Goal: Information Seeking & Learning: Learn about a topic

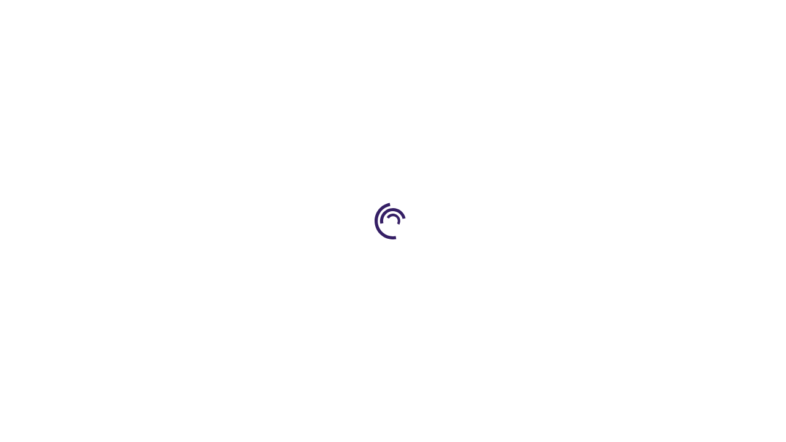
scroll to position [2027, 0]
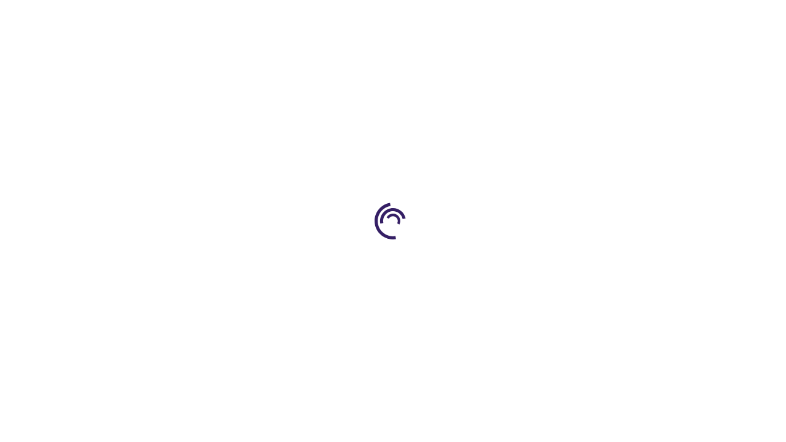
scroll to position [2026, 0]
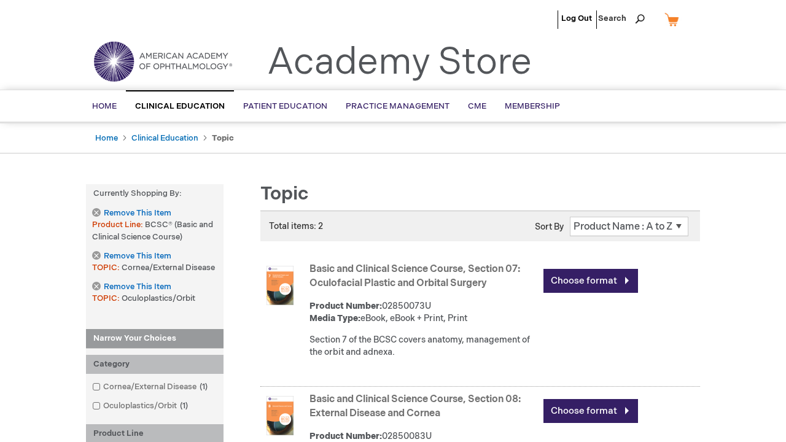
scroll to position [1794, 0]
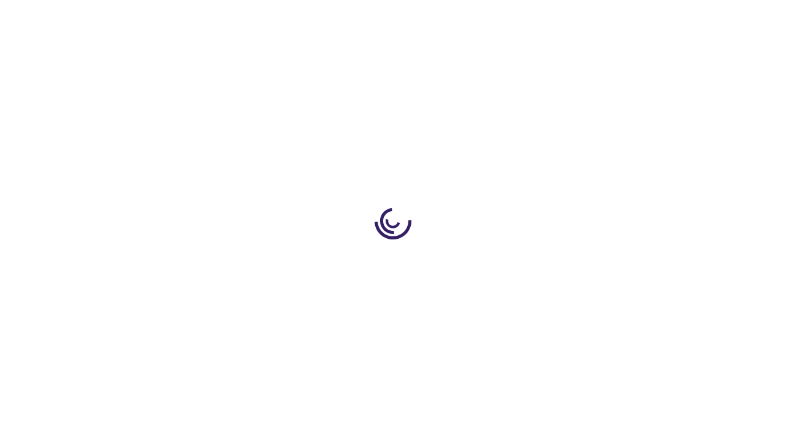
scroll to position [447, 0]
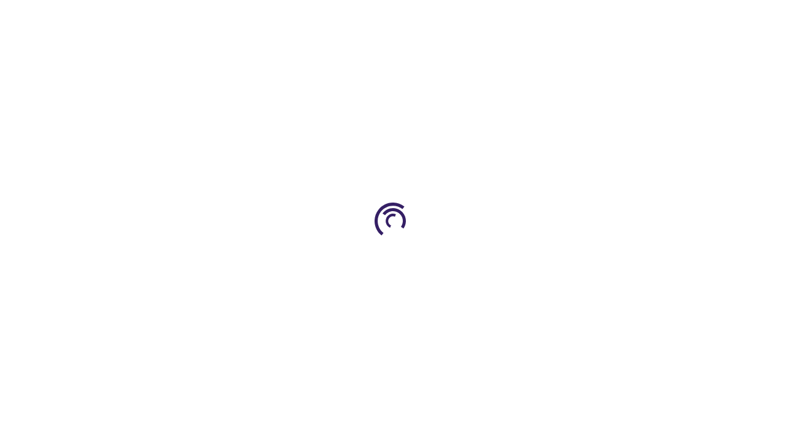
scroll to position [161, 0]
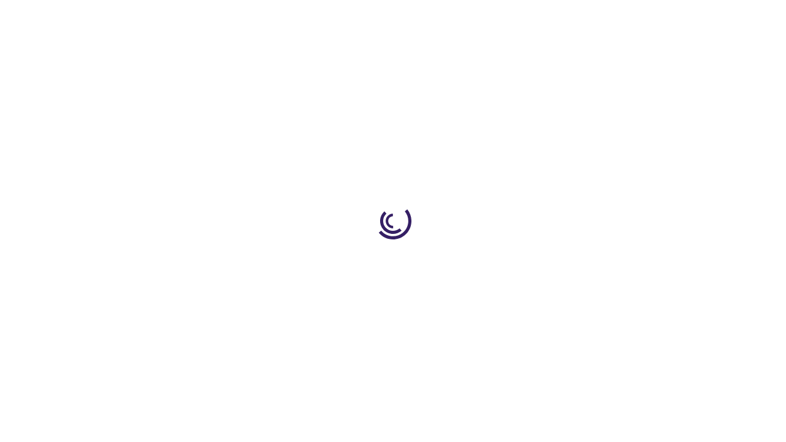
type input "1"
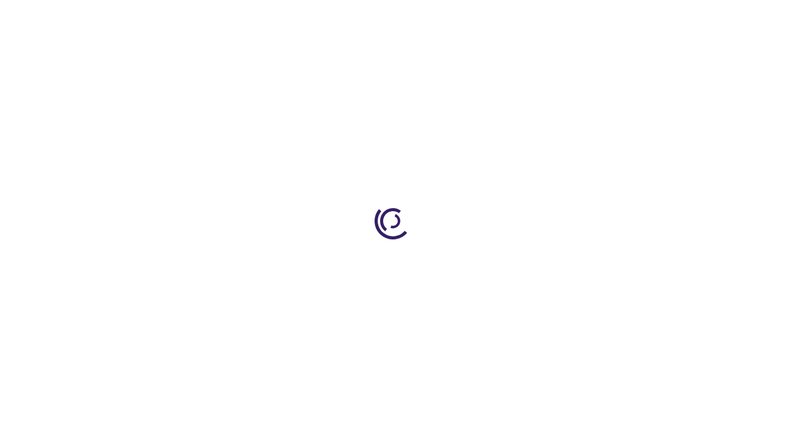
scroll to position [695, 0]
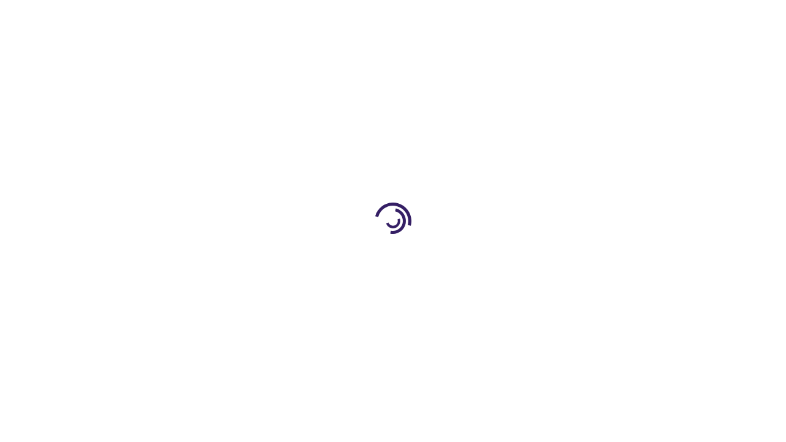
scroll to position [1853, 0]
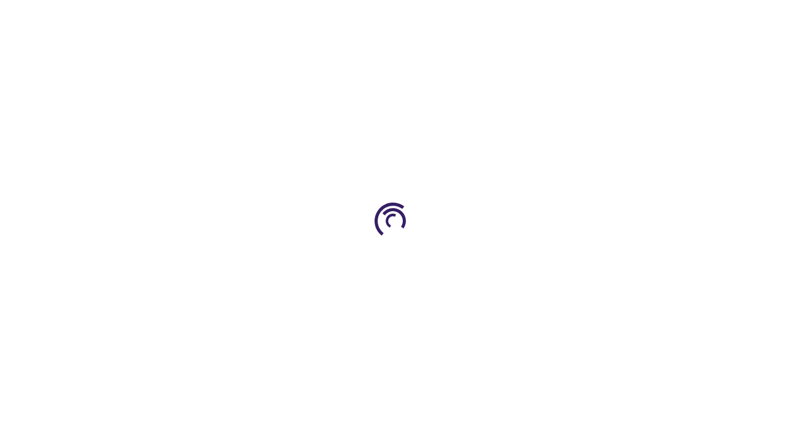
scroll to position [459, 0]
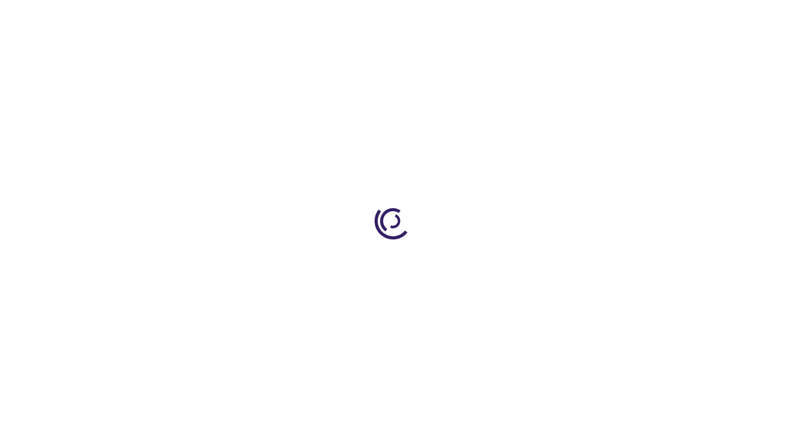
scroll to position [760, 0]
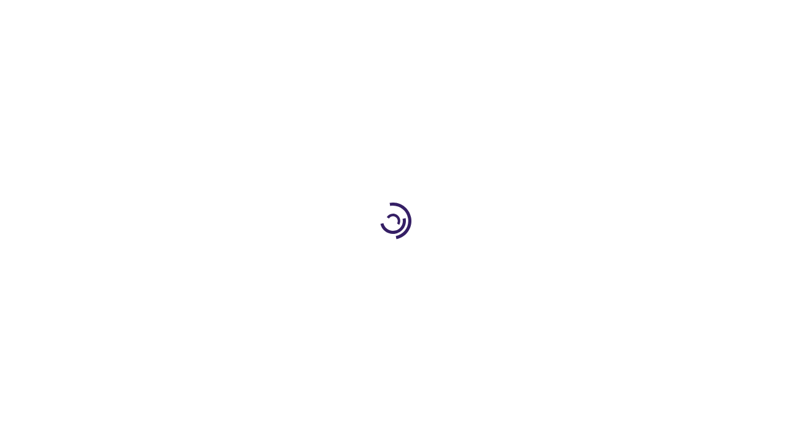
scroll to position [1606, 0]
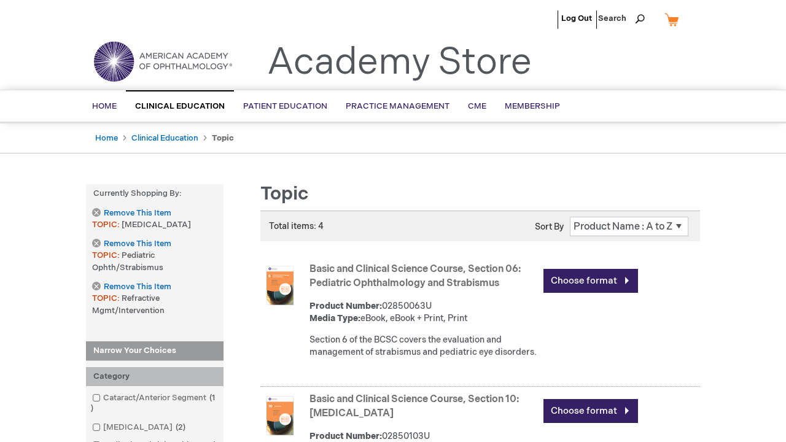
scroll to position [1577, 0]
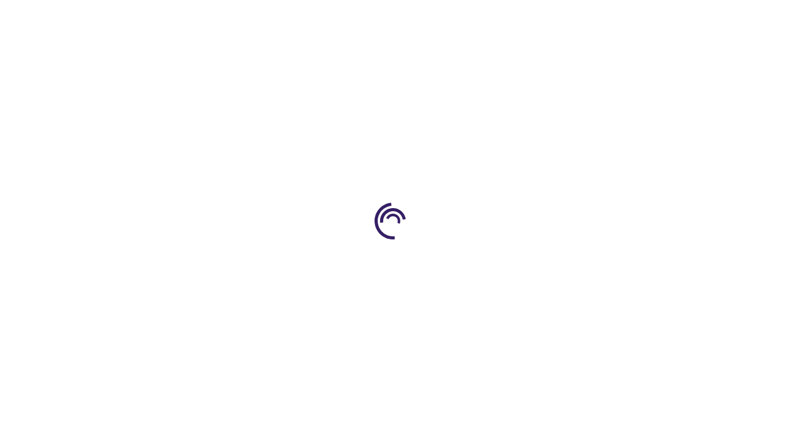
scroll to position [811, 0]
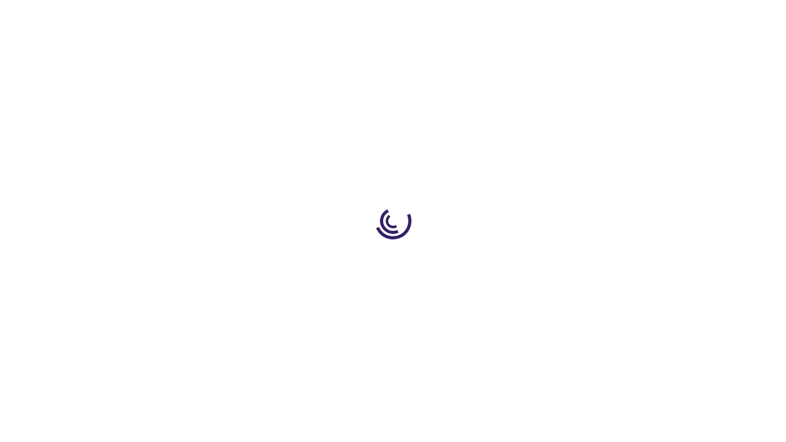
scroll to position [316, 0]
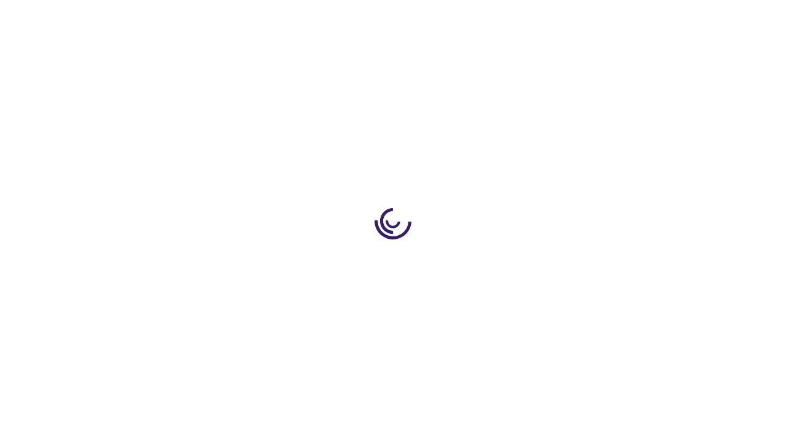
scroll to position [316, 0]
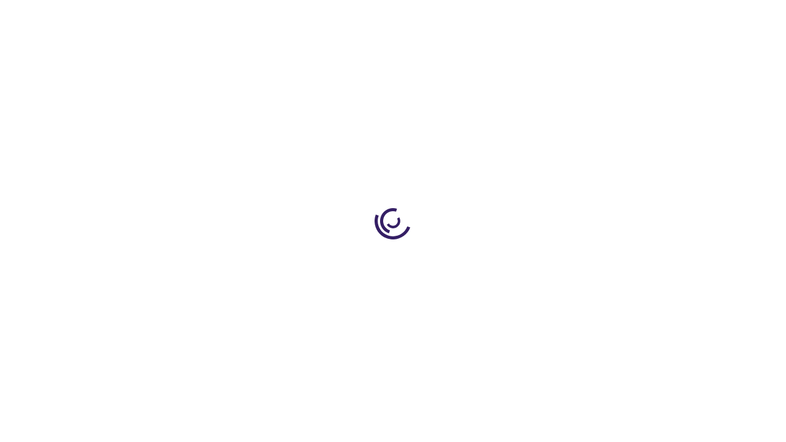
scroll to position [1676, 0]
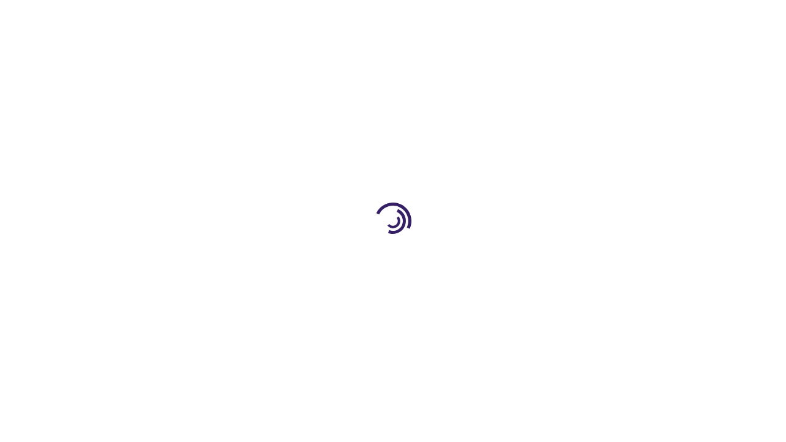
scroll to position [316, 0]
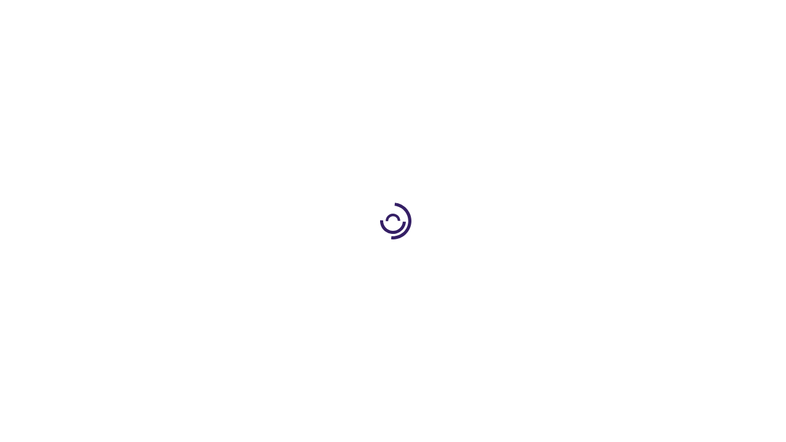
scroll to position [2708, 0]
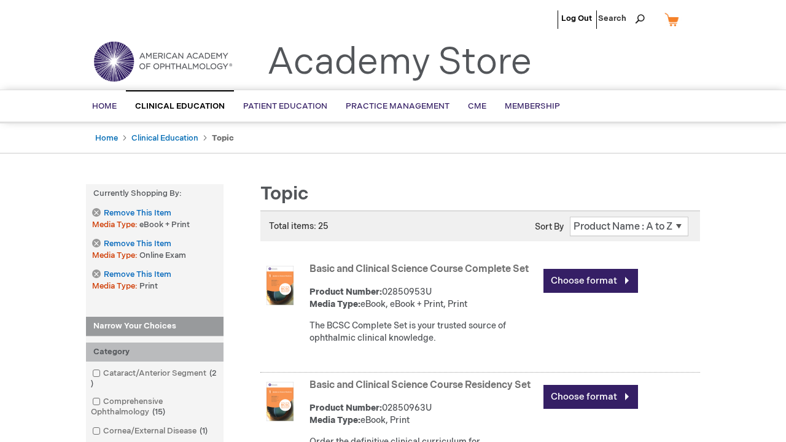
scroll to position [2653, 0]
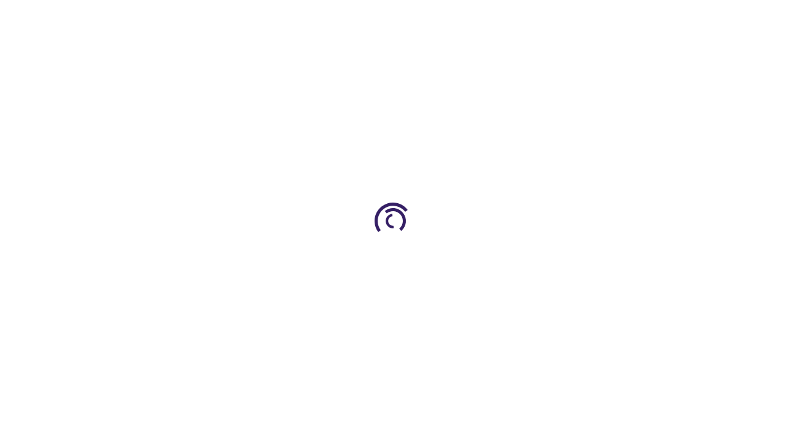
scroll to position [1454, 0]
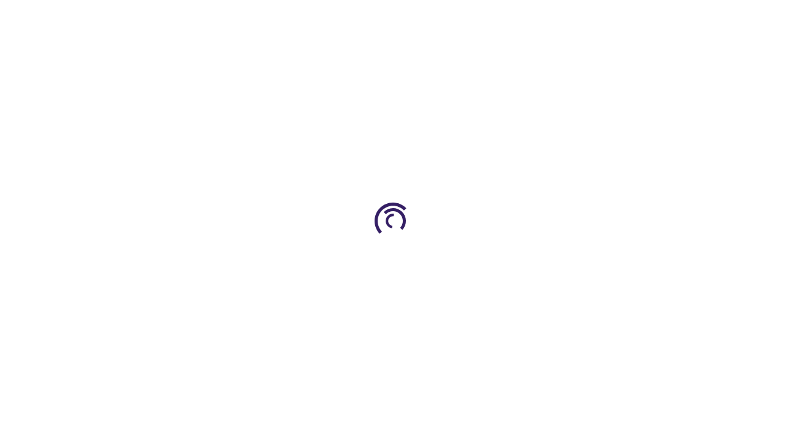
scroll to position [1370, 0]
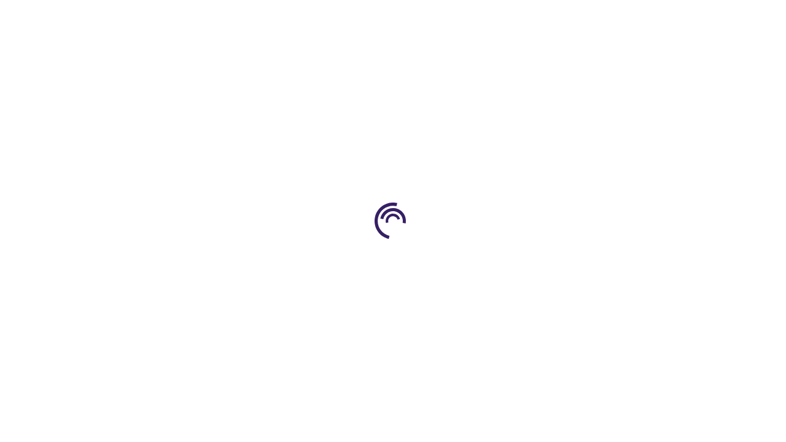
scroll to position [474, 0]
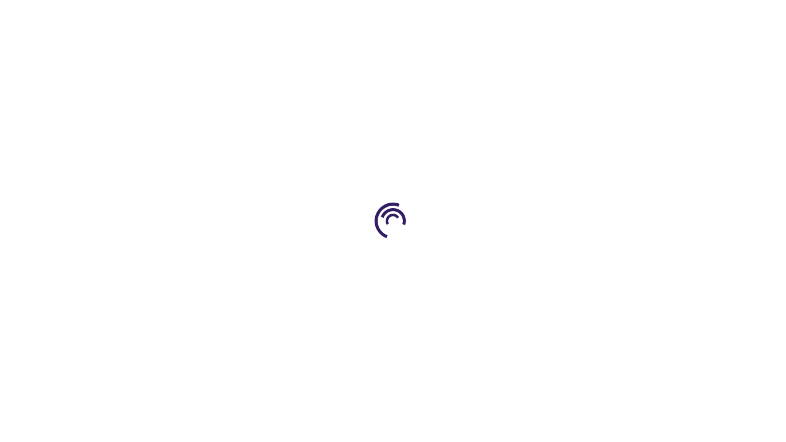
scroll to position [1946, 0]
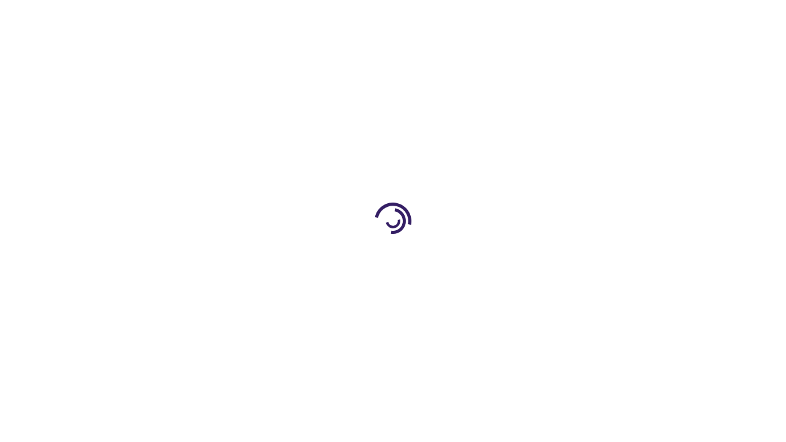
scroll to position [1594, 0]
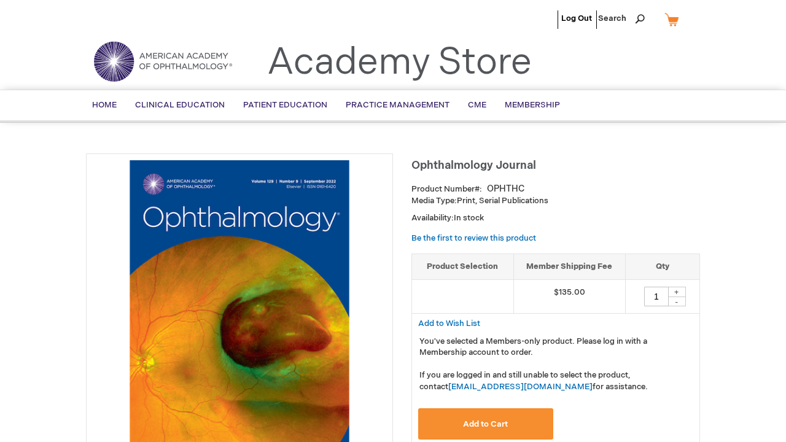
scroll to position [946, 0]
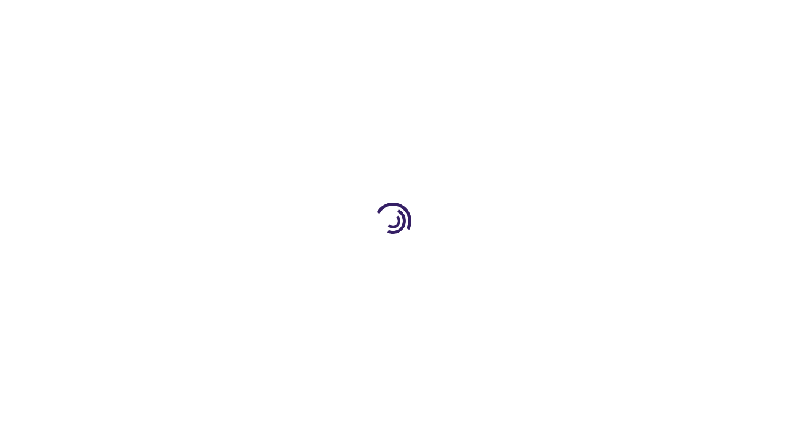
scroll to position [2579, 0]
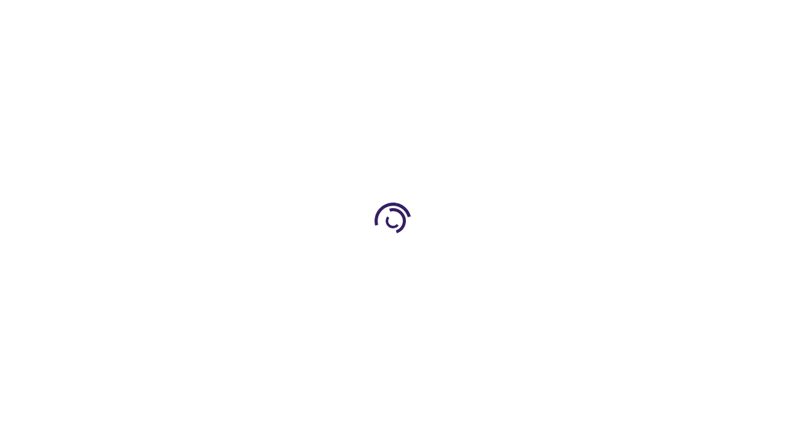
scroll to position [1609, 0]
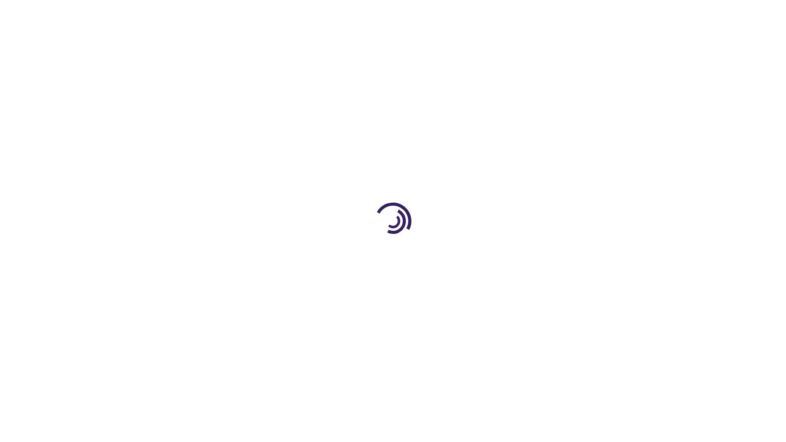
scroll to position [2767, 0]
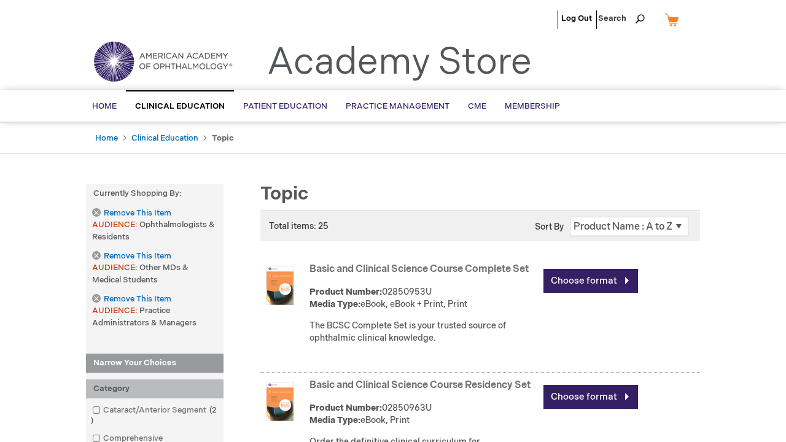
scroll to position [1586, 0]
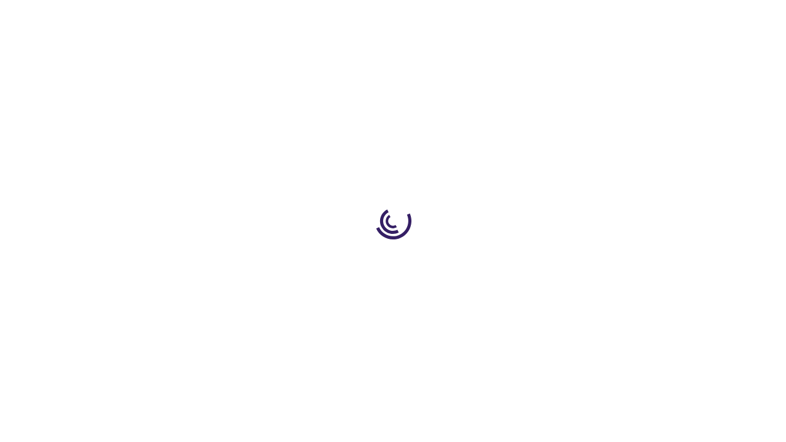
scroll to position [1411, 0]
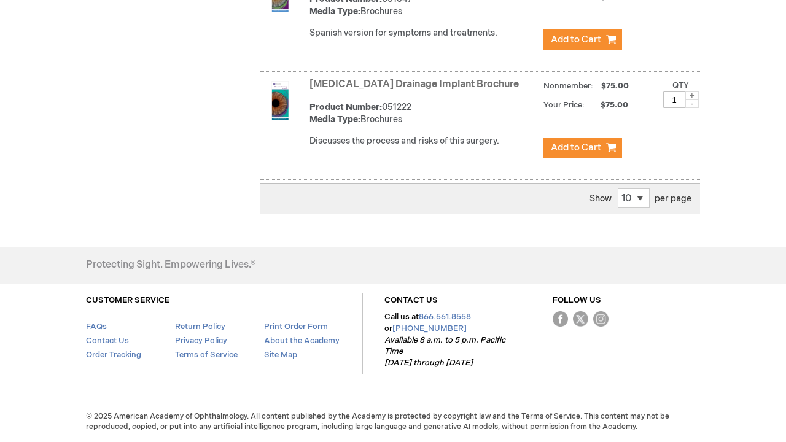
scroll to position [1531, 0]
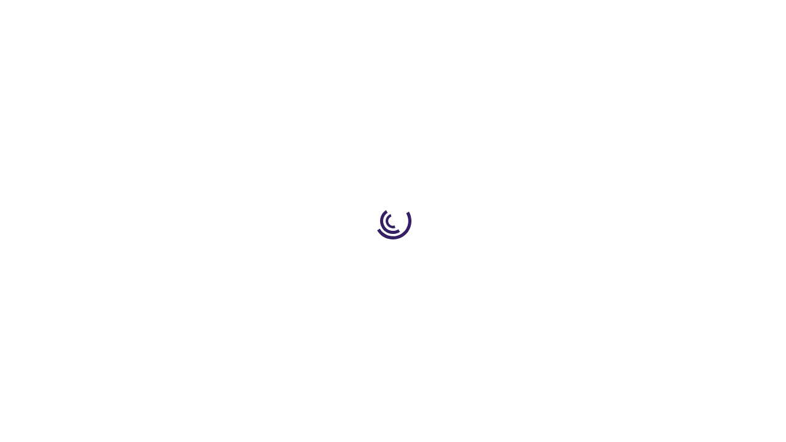
scroll to position [128, 0]
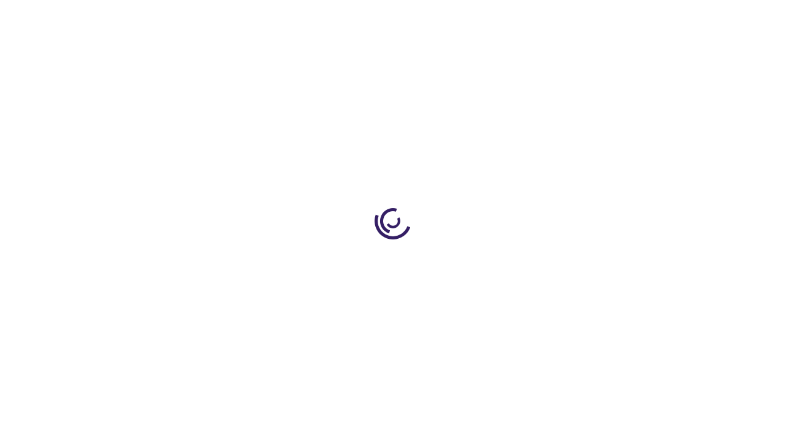
scroll to position [1024, 0]
